Goal: Task Accomplishment & Management: Use online tool/utility

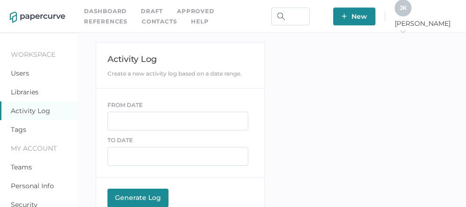
click at [142, 19] on link "Contacts" at bounding box center [159, 21] width 35 height 10
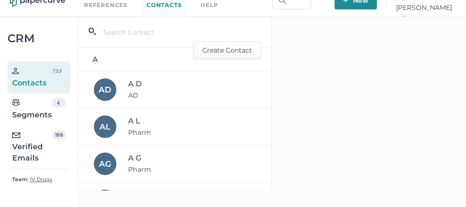
click at [27, 149] on div "Verified Emails" at bounding box center [32, 147] width 40 height 34
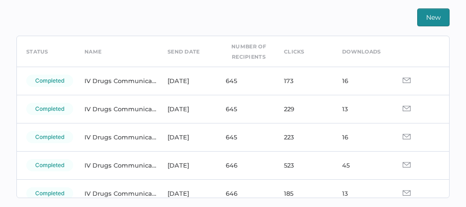
scroll to position [38, 0]
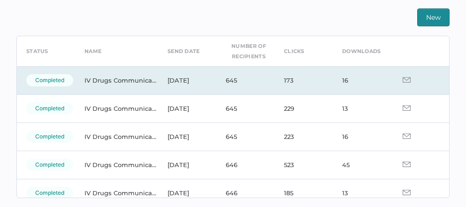
click at [136, 82] on td "IV Drugs Communications" at bounding box center [116, 80] width 83 height 28
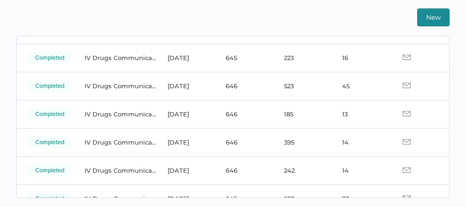
scroll to position [120, 0]
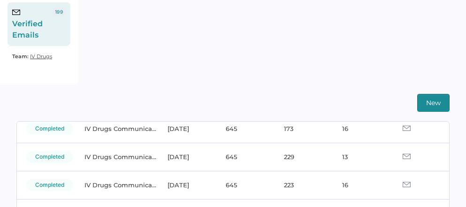
scroll to position [77, 0]
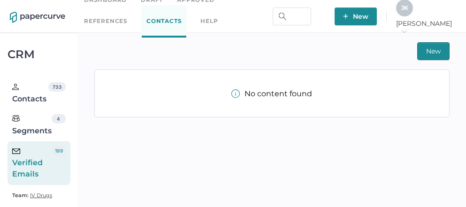
click at [413, 5] on div "J K" at bounding box center [404, 8] width 17 height 17
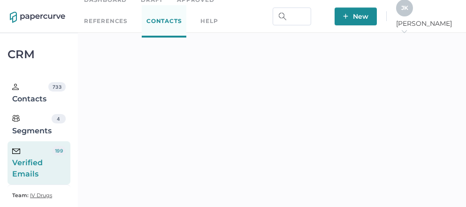
click at [413, 16] on div "J K" at bounding box center [404, 8] width 17 height 17
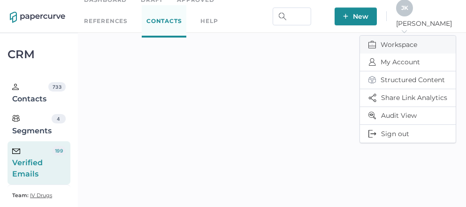
click at [410, 40] on span "Workspace" at bounding box center [407, 45] width 79 height 18
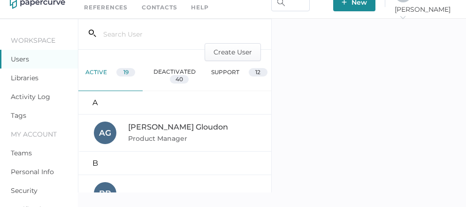
scroll to position [26, 0]
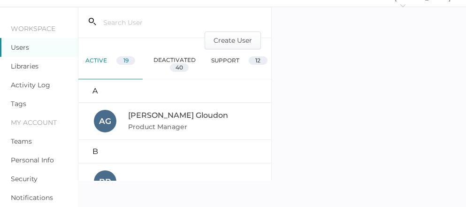
click at [39, 89] on link "Activity Log" at bounding box center [30, 85] width 39 height 8
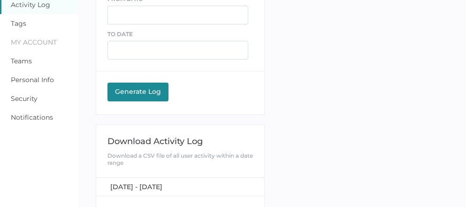
scroll to position [135, 0]
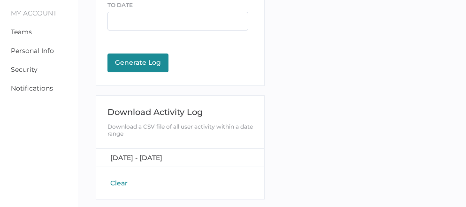
click at [118, 180] on button "Clear" at bounding box center [118, 182] width 23 height 9
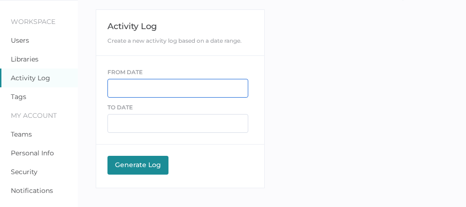
click at [140, 83] on input "text" at bounding box center [177, 88] width 141 height 19
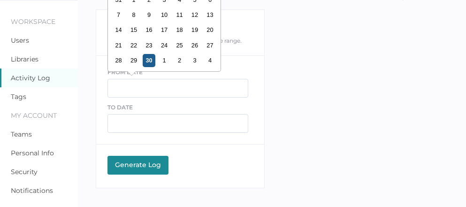
click at [149, 61] on div "30" at bounding box center [148, 60] width 13 height 13
type input "09/30/2025"
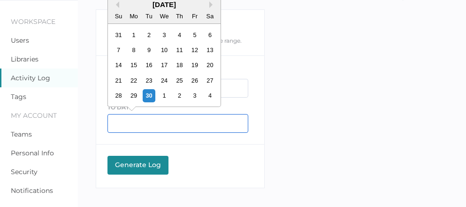
click at [127, 123] on input "text" at bounding box center [177, 123] width 141 height 19
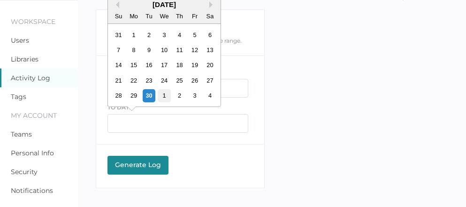
click at [162, 98] on div "1" at bounding box center [164, 95] width 13 height 13
type input "10/01/2025"
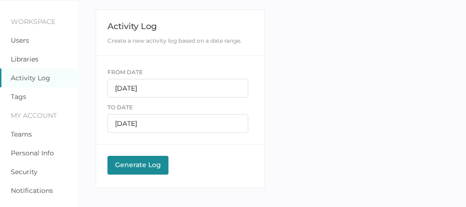
click at [131, 166] on div "Generate Log" at bounding box center [138, 164] width 52 height 8
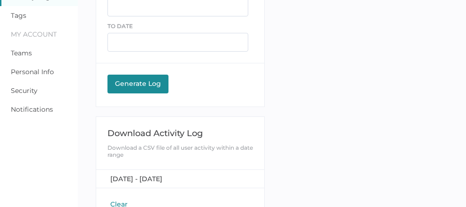
scroll to position [126, 0]
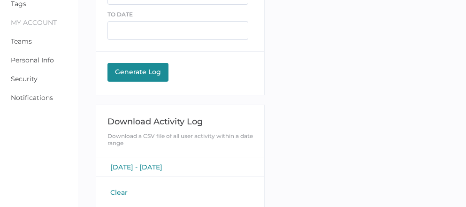
click at [153, 165] on span "[DATE] - [DATE]" at bounding box center [136, 167] width 52 height 8
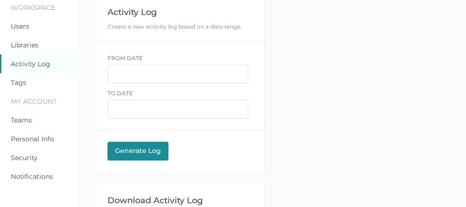
scroll to position [0, 0]
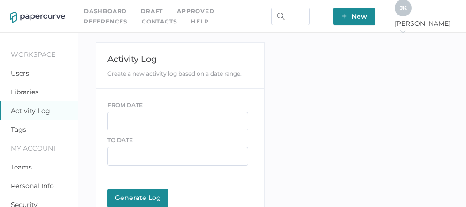
click at [411, 15] on div "J K" at bounding box center [402, 8] width 17 height 17
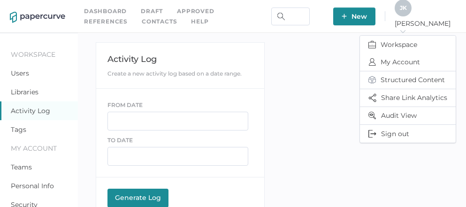
click at [190, 11] on link "Approved" at bounding box center [195, 11] width 37 height 10
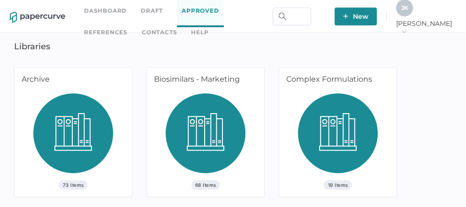
click at [413, 15] on div "J K" at bounding box center [404, 8] width 17 height 17
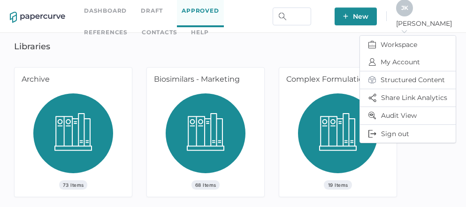
click at [142, 30] on link "Contacts" at bounding box center [159, 32] width 35 height 10
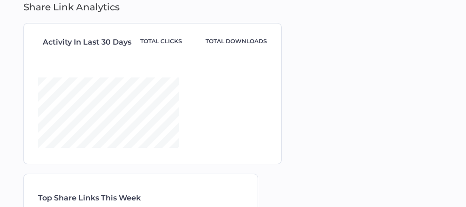
type input "[PERSON_NAME].[PERSON_NAME].cnmtl guillaume.[PERSON_NAME].cnmtl <[EMAIL_ADDRESS…"
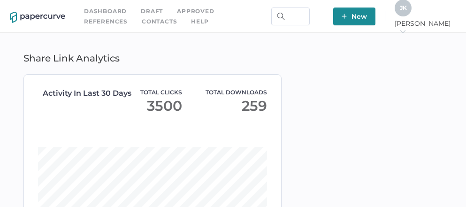
click at [142, 23] on link "Contacts" at bounding box center [159, 21] width 35 height 10
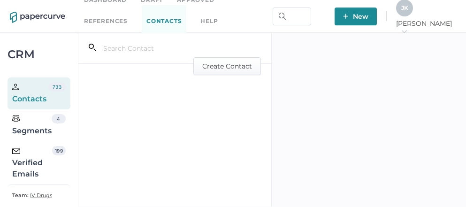
scroll to position [16, 0]
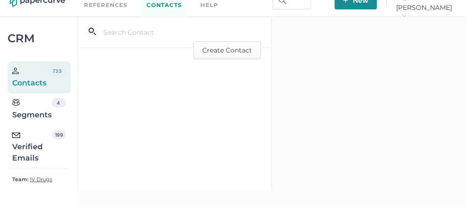
click at [29, 147] on div "Verified Emails" at bounding box center [32, 147] width 40 height 34
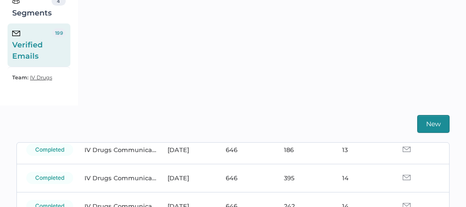
scroll to position [189, 0]
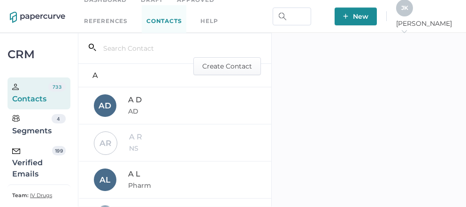
click at [30, 161] on div "Verified Emails" at bounding box center [32, 163] width 40 height 34
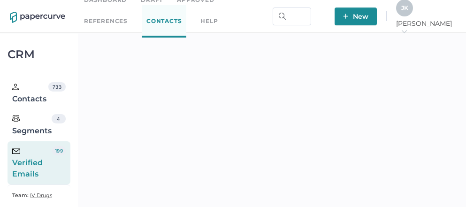
click at [408, 11] on span "J K" at bounding box center [404, 7] width 7 height 7
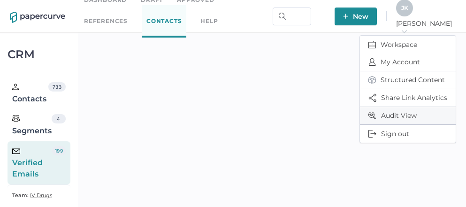
click at [392, 113] on span "Audit View" at bounding box center [407, 115] width 79 height 17
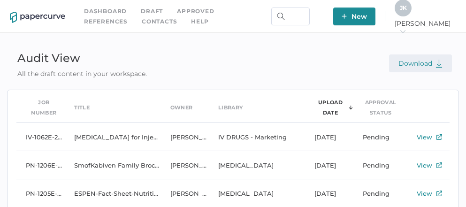
click at [422, 66] on span "Download" at bounding box center [420, 63] width 44 height 8
click at [439, 12] on div "J K Jeff arrow_right" at bounding box center [424, 17] width 61 height 34
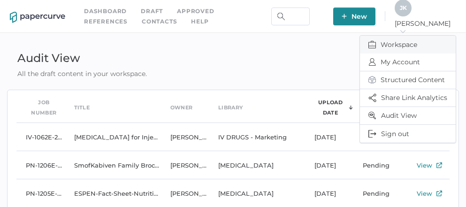
click at [405, 41] on span "Workspace" at bounding box center [407, 45] width 79 height 18
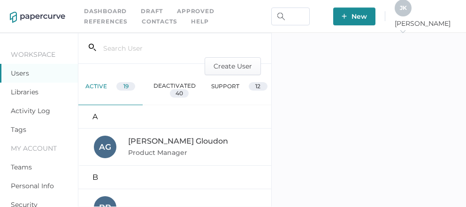
click at [34, 112] on link "Activity Log" at bounding box center [30, 110] width 39 height 8
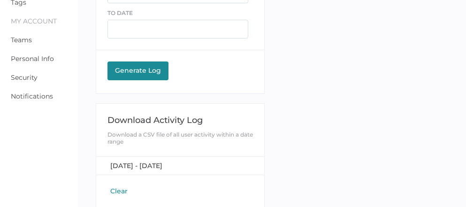
scroll to position [128, 0]
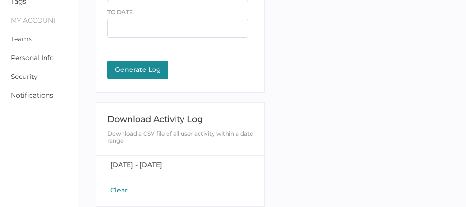
click at [118, 188] on button "Clear" at bounding box center [118, 189] width 23 height 9
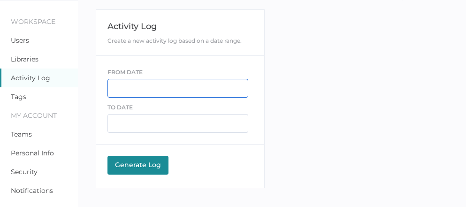
click at [135, 88] on input "text" at bounding box center [177, 88] width 141 height 19
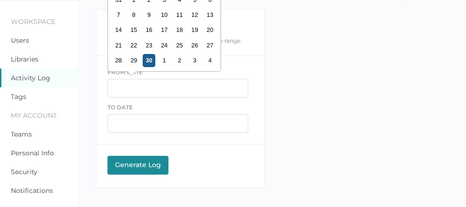
click at [146, 60] on div "30" at bounding box center [148, 60] width 13 height 13
type input "09/30/2025"
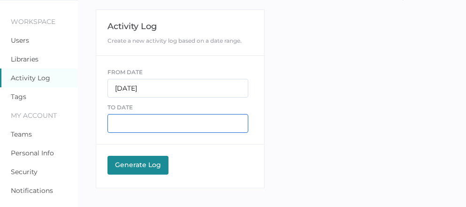
click at [133, 124] on input "text" at bounding box center [177, 123] width 141 height 19
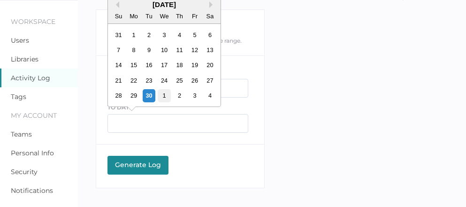
click at [165, 92] on div "1" at bounding box center [164, 95] width 13 height 13
type input "10/01/2025"
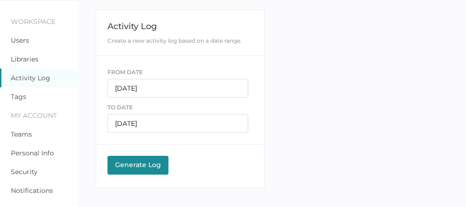
click at [132, 163] on div "Generate Log" at bounding box center [138, 164] width 52 height 8
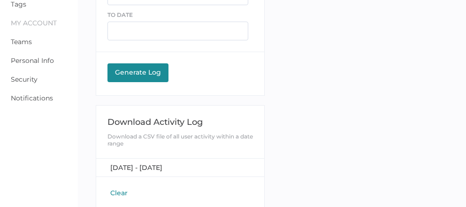
scroll to position [135, 0]
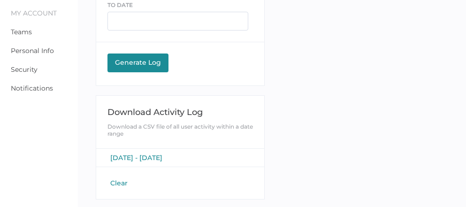
click at [133, 156] on span "[DATE] - [DATE]" at bounding box center [136, 157] width 52 height 8
